Goal: Task Accomplishment & Management: Complete application form

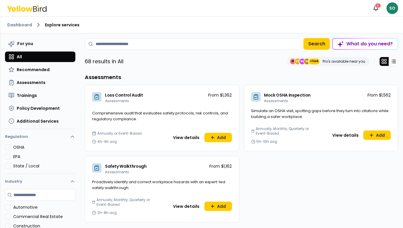
click at [393, 7] on html "Notifications 31 SO Dashboard Explore services For you All Recommended Assessme…" at bounding box center [201, 114] width 403 height 228
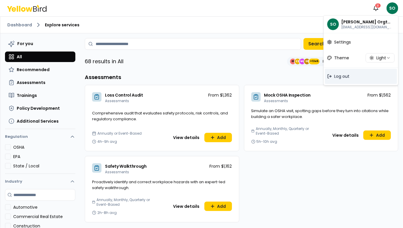
click at [347, 78] on span "Log out" at bounding box center [341, 77] width 15 height 6
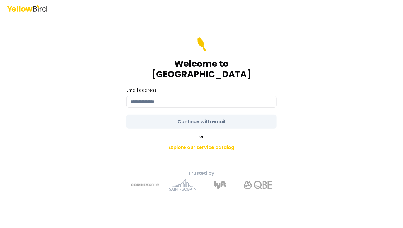
click at [187, 143] on link "Explore our service catalog" at bounding box center [201, 148] width 206 height 12
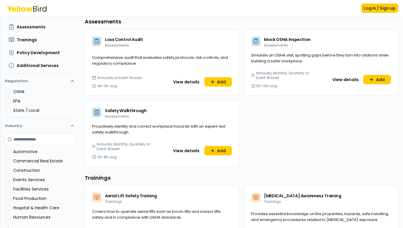
scroll to position [58, 0]
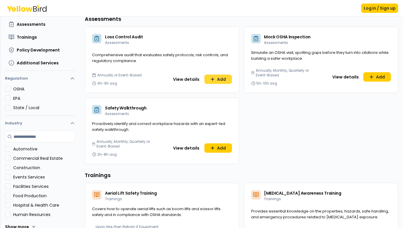
click at [223, 80] on button "Add" at bounding box center [218, 79] width 28 height 9
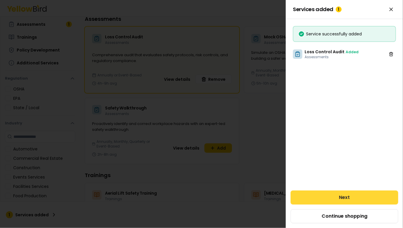
click at [354, 195] on button "Next" at bounding box center [345, 198] width 108 height 14
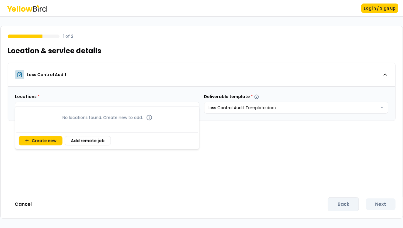
click at [132, 106] on html "Log in / Sign up 1 of 2 Location & service details Loss Control Audit Locations…" at bounding box center [201, 114] width 403 height 228
click at [76, 140] on button "Add remote job" at bounding box center [88, 140] width 46 height 9
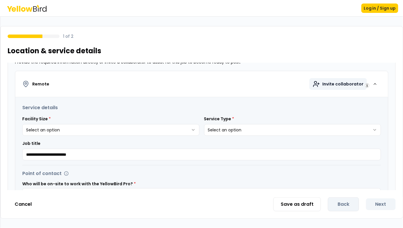
scroll to position [77, 0]
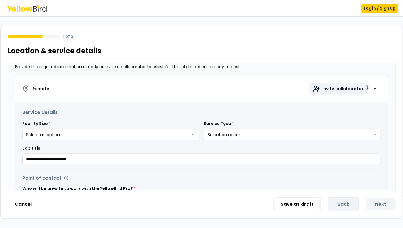
click at [345, 89] on span "Invite collaborator" at bounding box center [342, 89] width 41 height 6
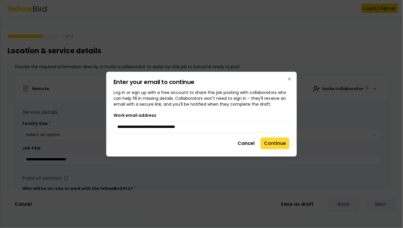
type input "**********"
click at [271, 143] on button "Continue" at bounding box center [274, 144] width 29 height 12
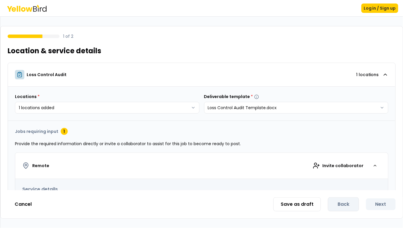
scroll to position [29, 0]
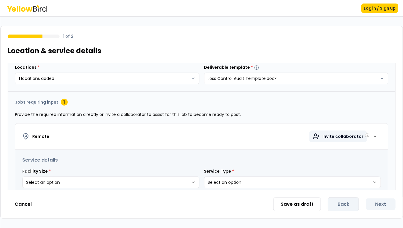
click at [337, 135] on span "Invite collaborator" at bounding box center [342, 137] width 41 height 6
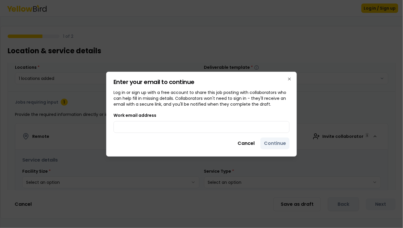
drag, startPoint x: 242, startPoint y: 144, endPoint x: 179, endPoint y: 110, distance: 72.3
click at [179, 110] on div "Enter your email to continue Log in or sign up with a free account to share thi…" at bounding box center [201, 114] width 191 height 85
click at [245, 142] on button "Cancel" at bounding box center [246, 144] width 24 height 12
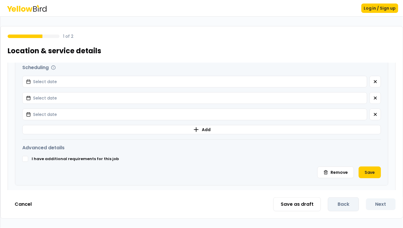
scroll to position [247, 0]
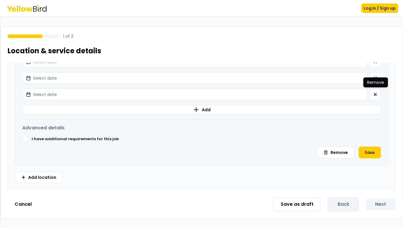
click at [378, 78] on div "Remove Remove" at bounding box center [375, 83] width 25 height 10
click at [372, 76] on button "button" at bounding box center [374, 78] width 11 height 12
click at [373, 80] on button "button" at bounding box center [374, 78] width 11 height 12
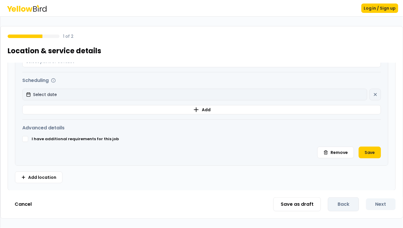
click at [101, 92] on button "Select date" at bounding box center [194, 95] width 345 height 12
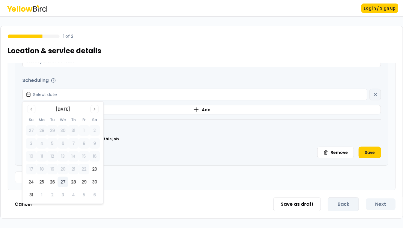
click at [62, 185] on button "27" at bounding box center [62, 182] width 11 height 11
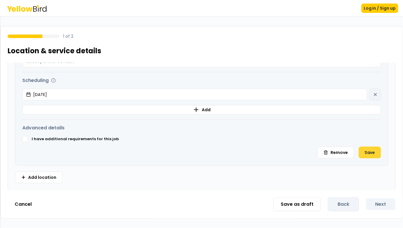
click at [369, 152] on button "Save" at bounding box center [370, 153] width 22 height 12
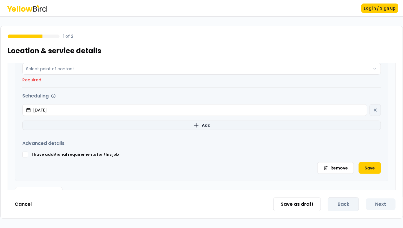
scroll to position [171, 0]
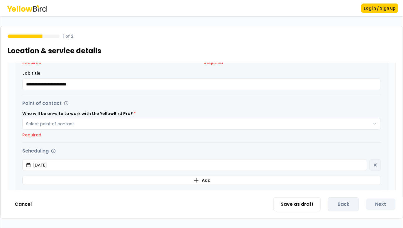
click at [224, 130] on div "Who will be on-site to work with the YellowBird Pro? * Select point of contact …" at bounding box center [201, 125] width 359 height 26
click at [214, 115] on label "Who will be on-site to work with the YellowBird Pro? *" at bounding box center [201, 114] width 359 height 4
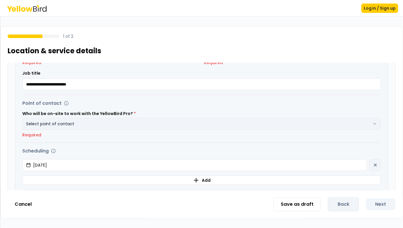
click at [202, 120] on button "Select point of contact" at bounding box center [201, 124] width 359 height 12
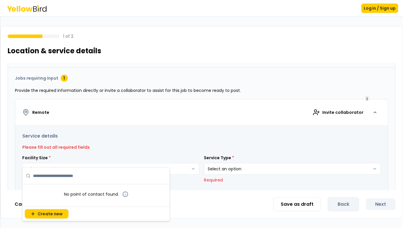
scroll to position [0, 0]
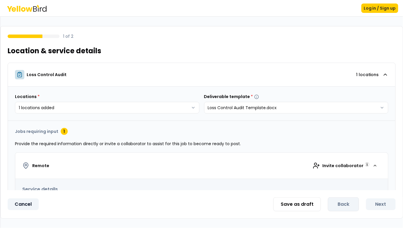
click at [19, 206] on button "Cancel" at bounding box center [23, 205] width 31 height 12
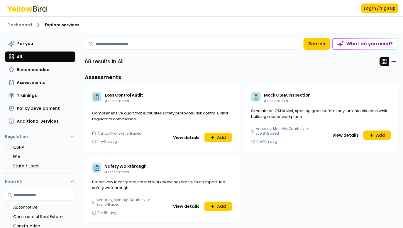
scroll to position [21, 0]
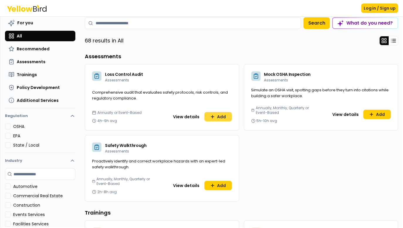
click at [220, 116] on button "Add" at bounding box center [218, 116] width 28 height 9
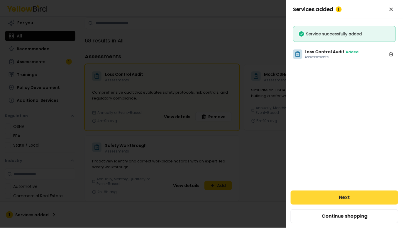
click at [359, 200] on button "Next" at bounding box center [345, 198] width 108 height 14
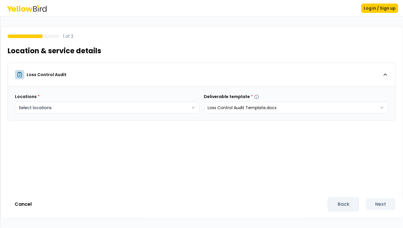
click at [151, 109] on body "Log in / Sign up 1 of 2 Location & service details Loss Control Audit Locations…" at bounding box center [201, 136] width 403 height 272
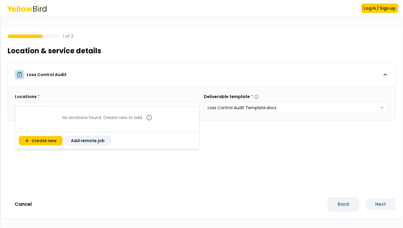
click at [77, 140] on button "Add remote job" at bounding box center [88, 140] width 46 height 9
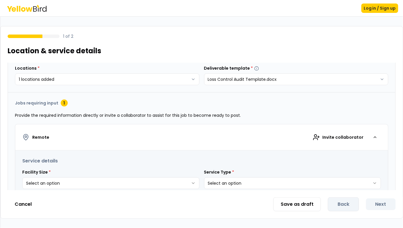
scroll to position [48, 0]
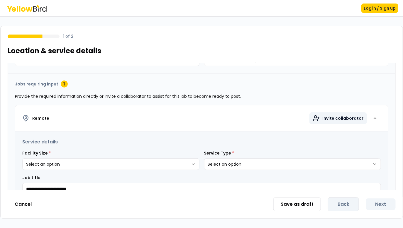
click at [342, 118] on span "Invite collaborator" at bounding box center [342, 119] width 41 height 6
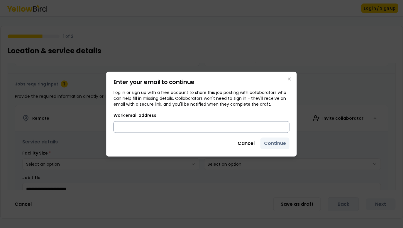
click at [184, 125] on input "Work email address" at bounding box center [201, 127] width 176 height 12
type input "**********"
click at [275, 143] on button "Continue" at bounding box center [274, 144] width 29 height 12
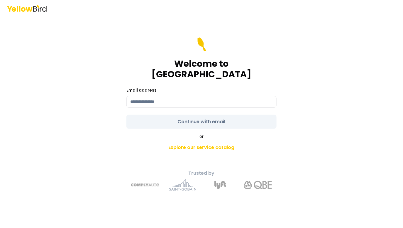
type input "**********"
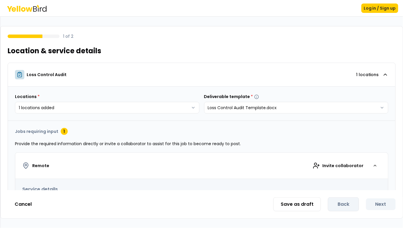
click at [330, 166] on span "Invite collaborator" at bounding box center [342, 166] width 41 height 6
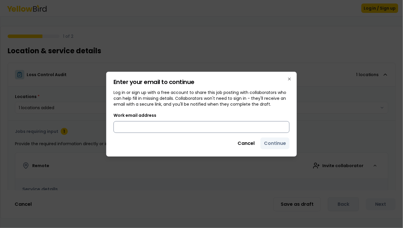
type input "*"
type input "**********"
click at [275, 145] on button "Continue" at bounding box center [274, 144] width 29 height 12
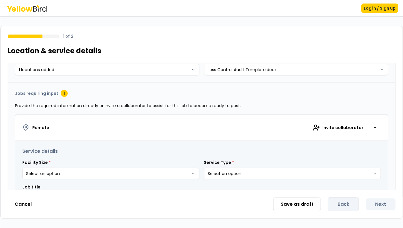
scroll to position [42, 0]
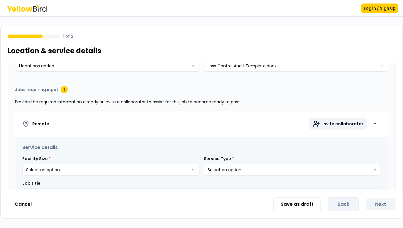
click at [337, 125] on span "Invite collaborator" at bounding box center [342, 124] width 41 height 6
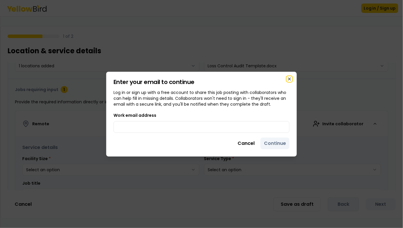
click at [290, 79] on icon "button" at bounding box center [289, 79] width 2 height 2
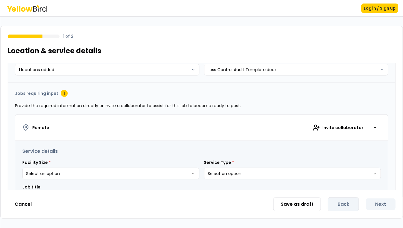
scroll to position [0, 0]
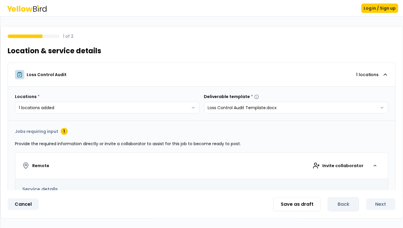
click at [25, 206] on button "Cancel" at bounding box center [23, 205] width 31 height 12
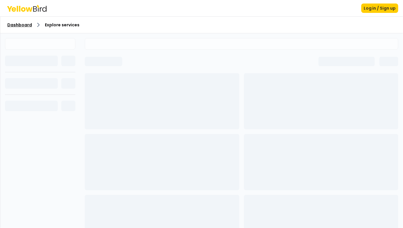
click at [19, 24] on link "Dashboard" at bounding box center [19, 25] width 25 height 6
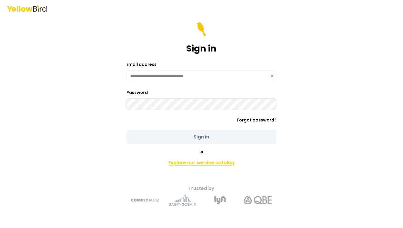
click at [212, 162] on link "Explore our service catalog" at bounding box center [201, 163] width 206 height 12
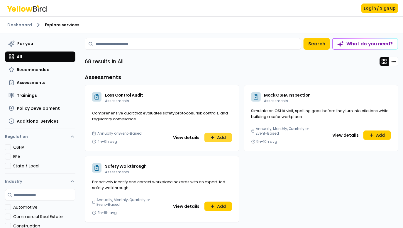
click at [218, 139] on button "Add" at bounding box center [218, 137] width 28 height 9
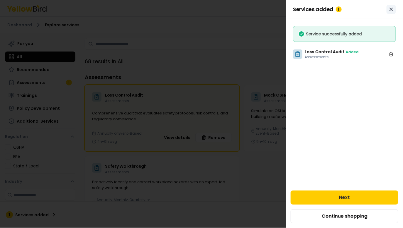
click at [393, 9] on icon "Close" at bounding box center [391, 9] width 6 height 6
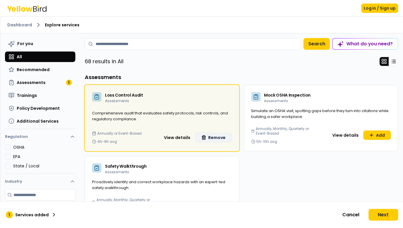
click at [218, 136] on button "Remove" at bounding box center [213, 137] width 37 height 9
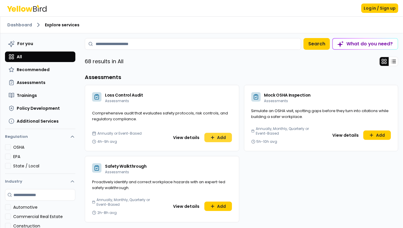
click at [217, 137] on button "Add" at bounding box center [218, 137] width 28 height 9
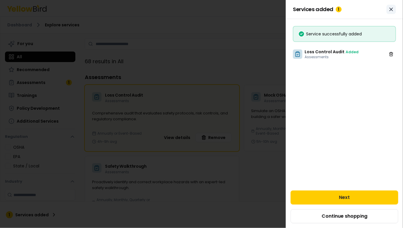
click at [390, 11] on icon "Close" at bounding box center [391, 9] width 6 height 6
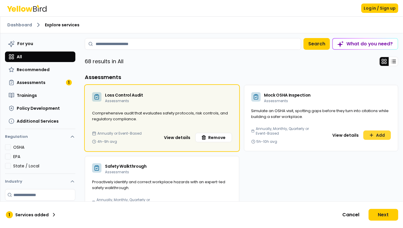
click at [381, 134] on button "Add" at bounding box center [377, 135] width 28 height 9
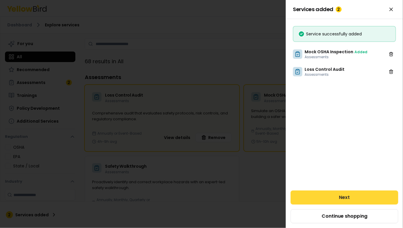
click at [341, 196] on button "Next" at bounding box center [345, 198] width 108 height 14
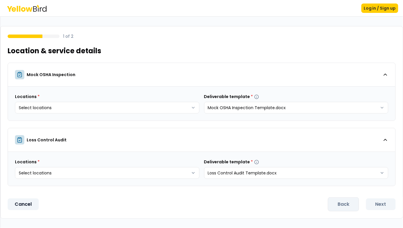
click at [21, 205] on button "Cancel" at bounding box center [23, 205] width 31 height 12
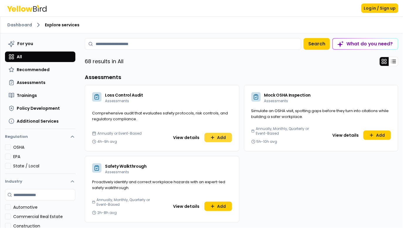
click at [216, 138] on button "Add" at bounding box center [218, 137] width 28 height 9
